Goal: Find specific page/section: Find specific page/section

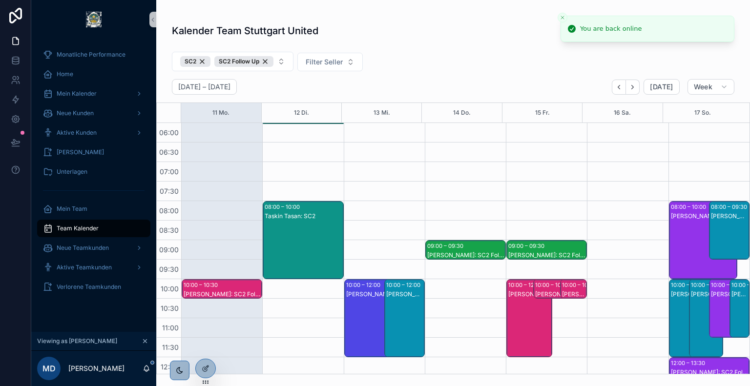
scroll to position [348, 0]
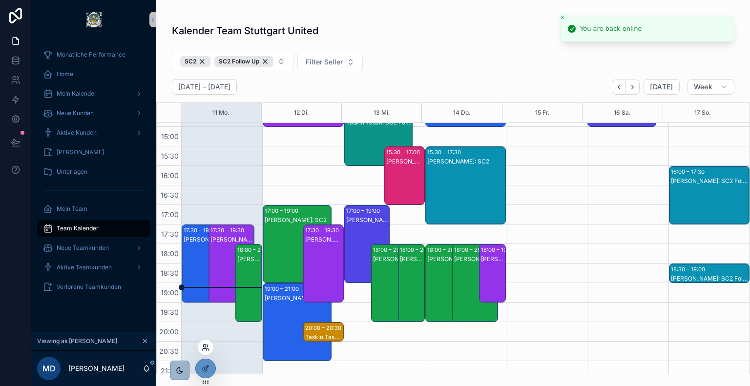
click at [205, 346] on icon at bounding box center [206, 348] width 8 height 8
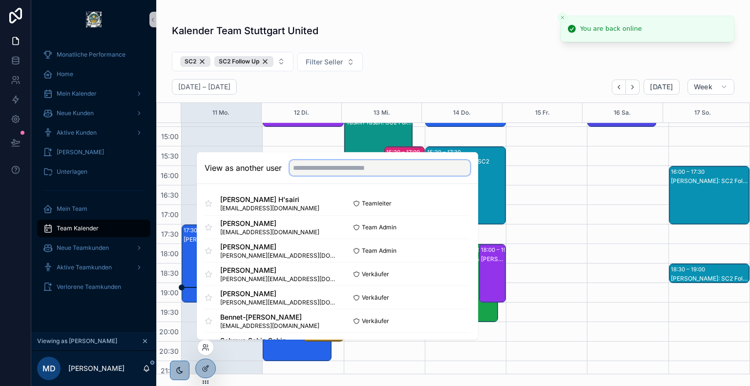
click at [333, 167] on input "text" at bounding box center [380, 168] width 181 height 16
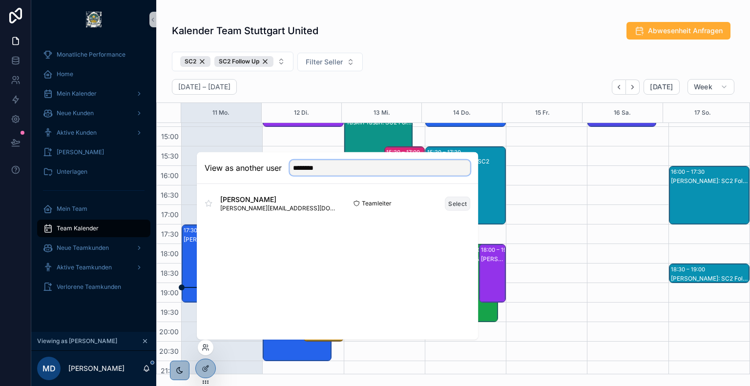
type input "********"
click at [455, 205] on button "Select" at bounding box center [457, 203] width 25 height 14
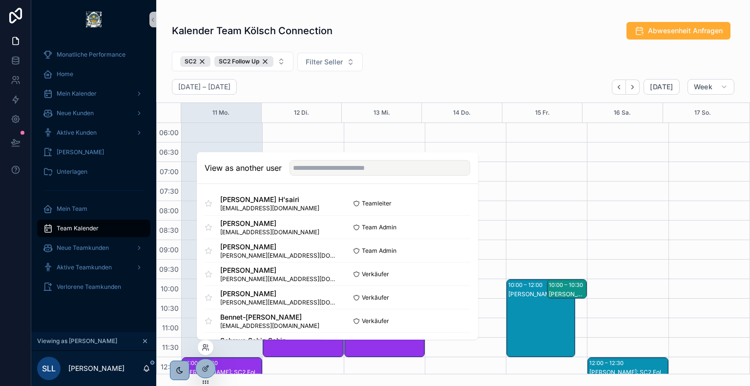
scroll to position [234, 0]
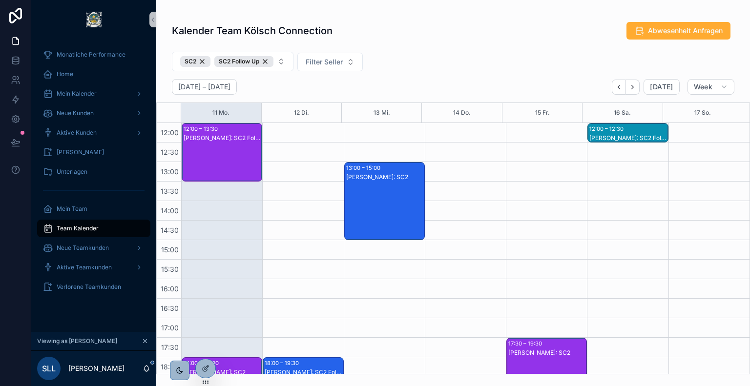
click at [399, 48] on div "SC2 SC2 Follow Up Filter Seller" at bounding box center [453, 63] width 594 height 31
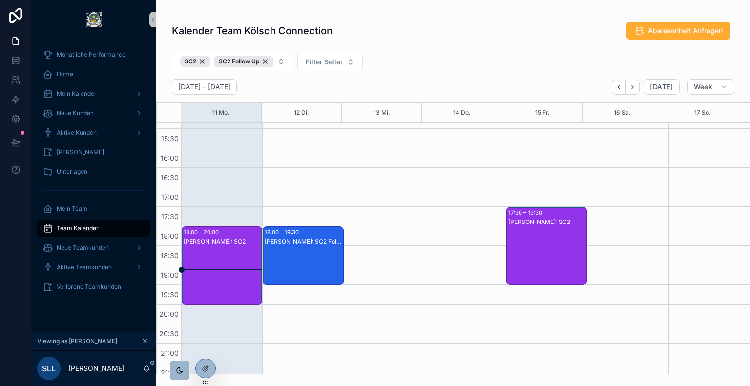
scroll to position [366, 0]
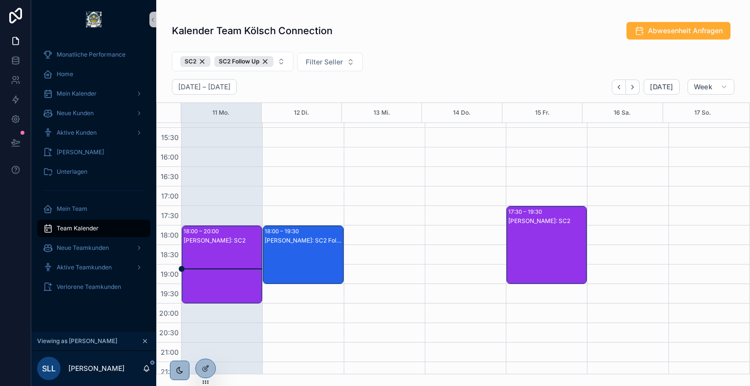
click at [225, 245] on div "[PERSON_NAME]: SC2" at bounding box center [223, 274] width 78 height 76
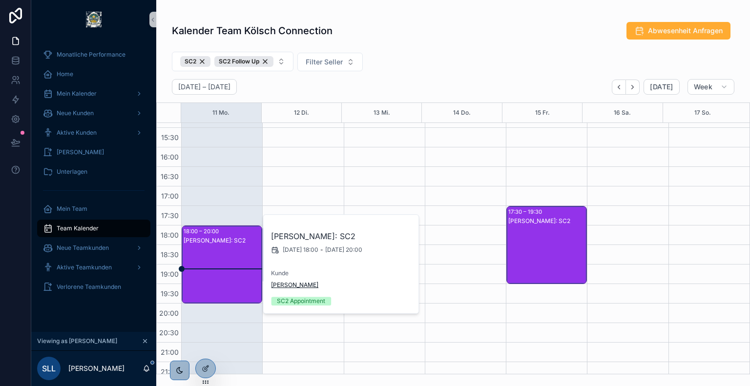
click at [295, 283] on span "[PERSON_NAME]" at bounding box center [294, 285] width 47 height 8
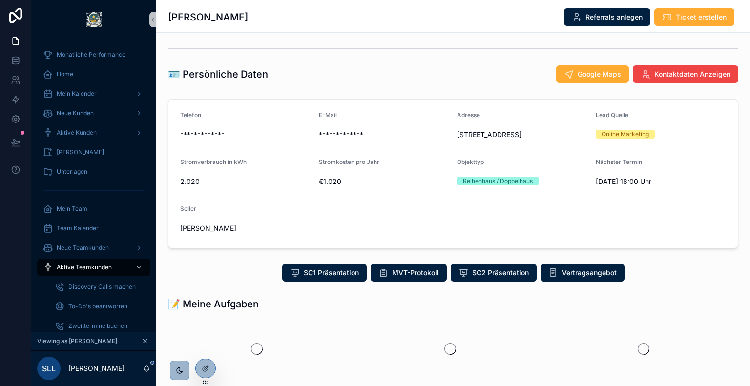
scroll to position [94, 0]
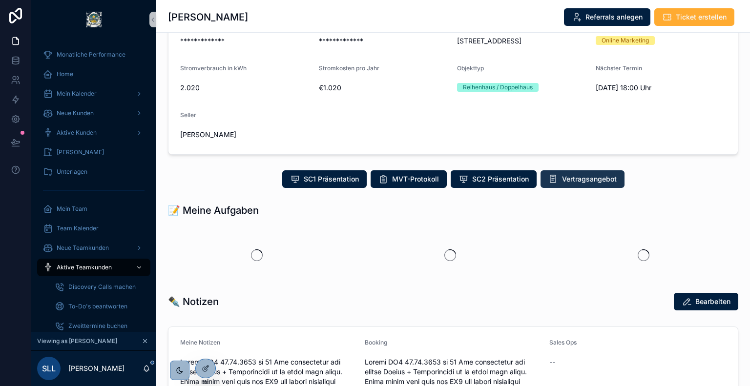
click at [577, 184] on span "Vertragsangebot" at bounding box center [589, 179] width 55 height 10
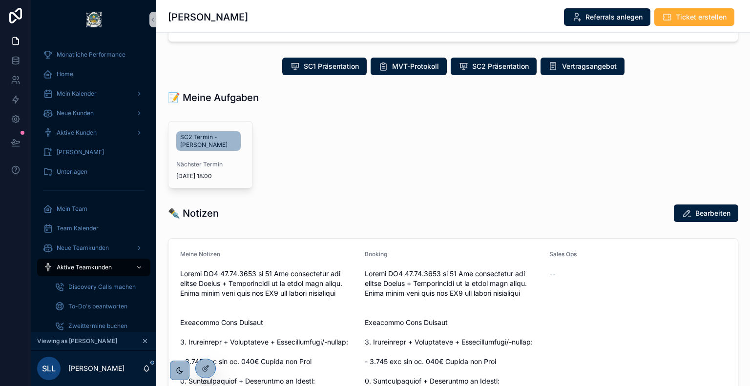
scroll to position [207, 0]
